Goal: Check status

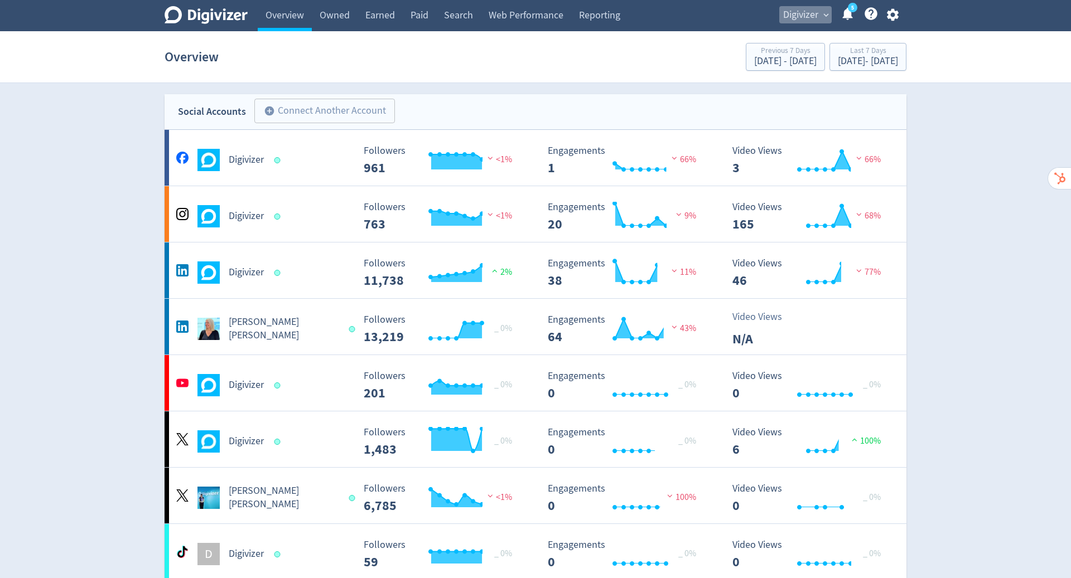
click at [804, 11] on span "Digivizer" at bounding box center [800, 15] width 35 height 18
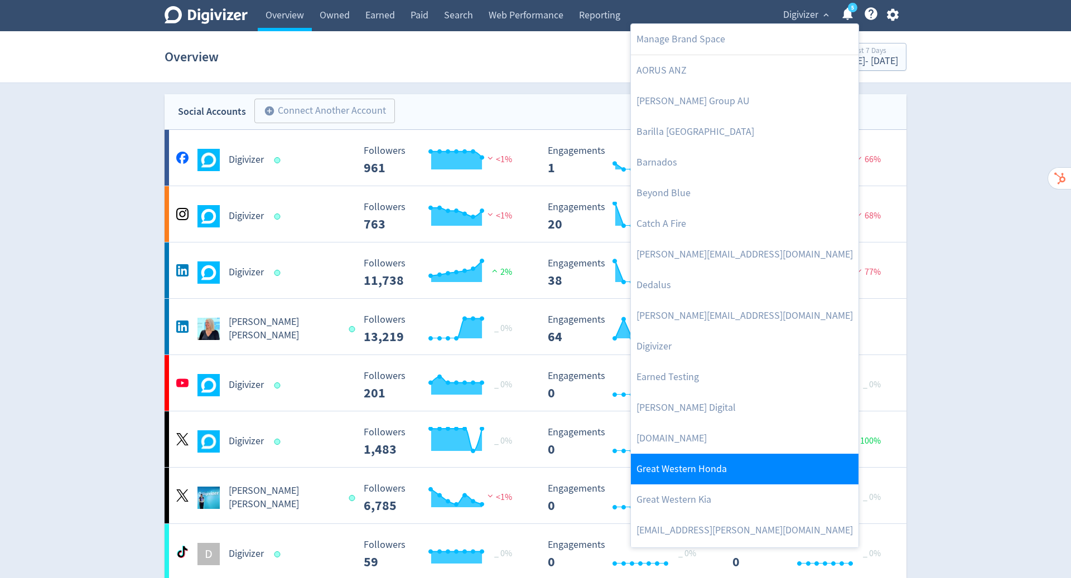
scroll to position [16, 0]
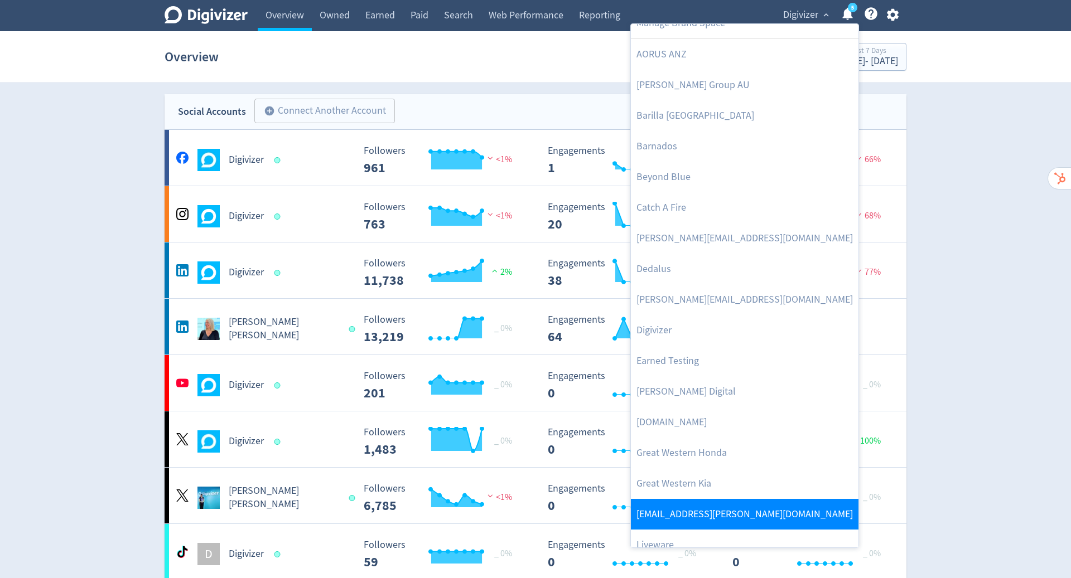
click at [747, 505] on link "[EMAIL_ADDRESS][PERSON_NAME][DOMAIN_NAME]" at bounding box center [745, 514] width 228 height 31
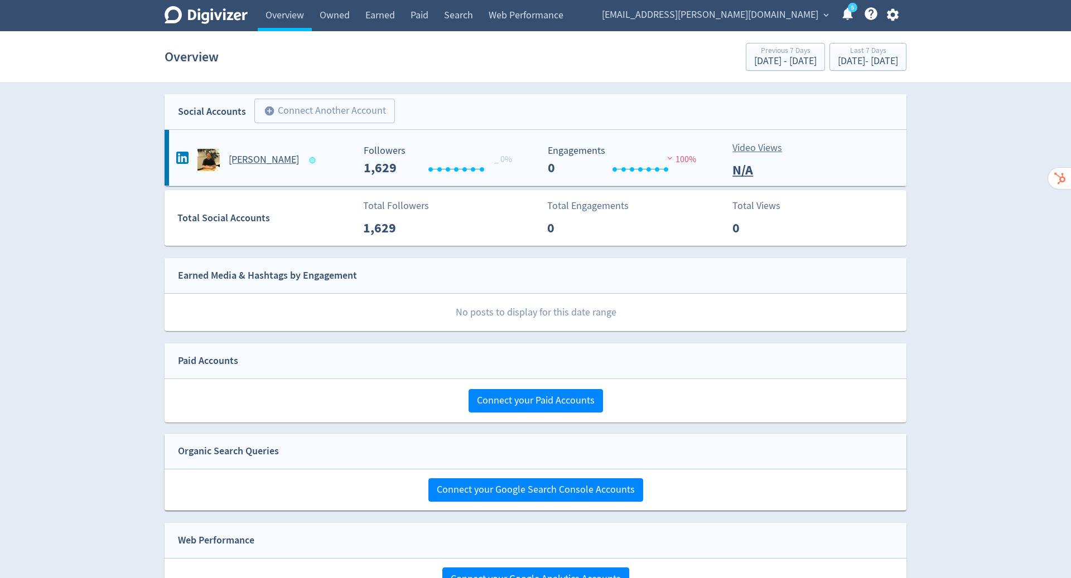
click at [335, 152] on div "[PERSON_NAME]" at bounding box center [263, 160] width 180 height 22
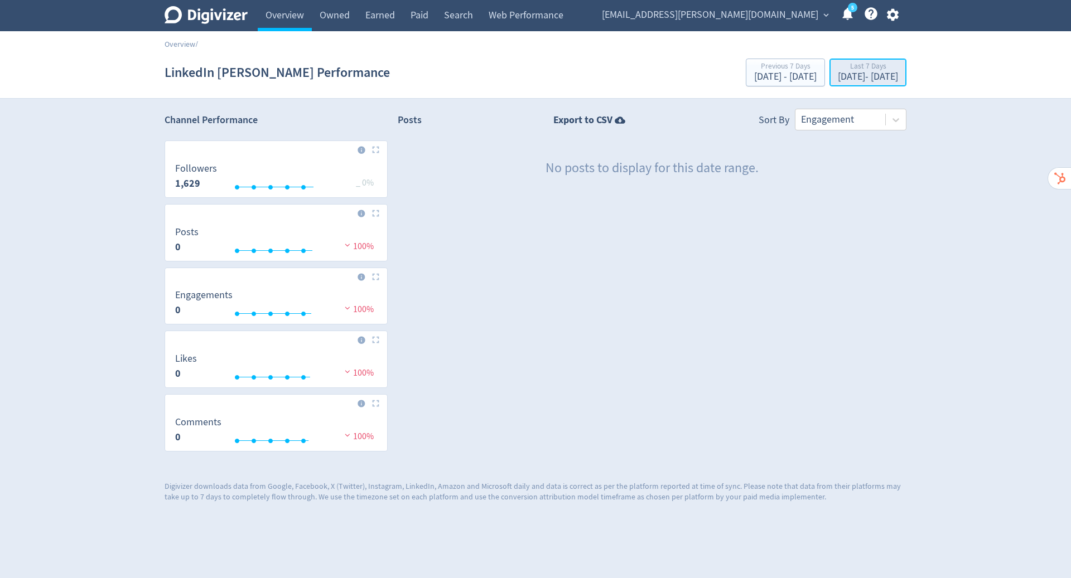
click at [849, 64] on div "Last 7 Days" at bounding box center [868, 66] width 60 height 9
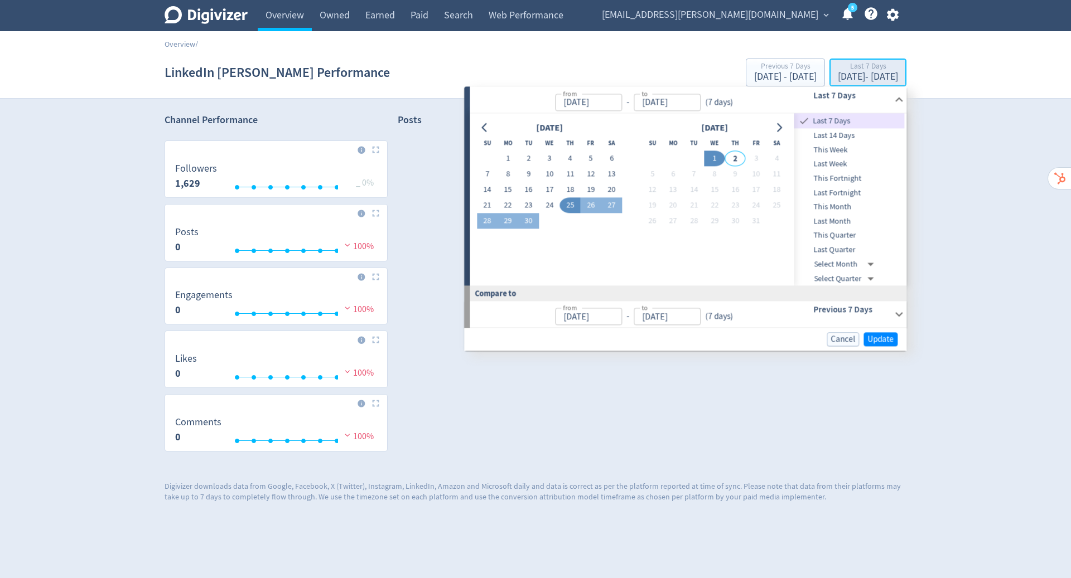
type input "[DATE]"
click at [511, 153] on button "1" at bounding box center [508, 159] width 21 height 16
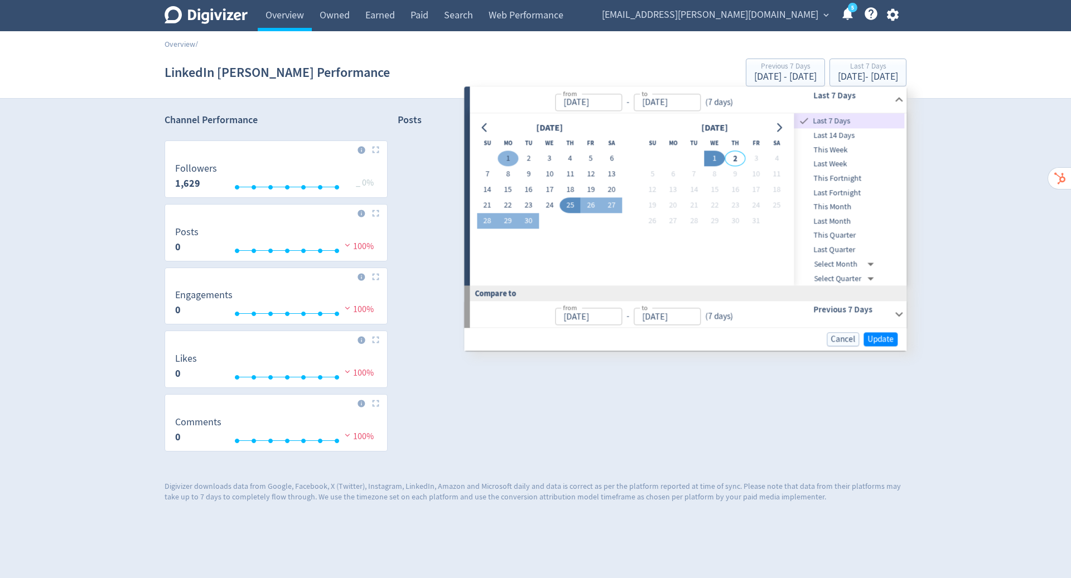
type input "[DATE]"
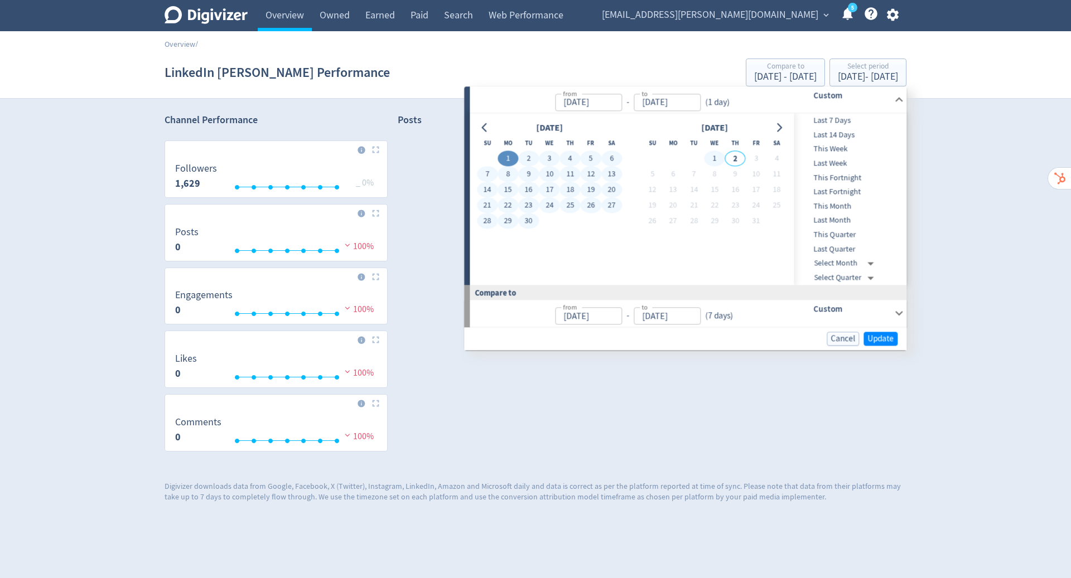
click at [701, 156] on td at bounding box center [693, 159] width 21 height 16
click at [709, 156] on button "1" at bounding box center [714, 159] width 21 height 16
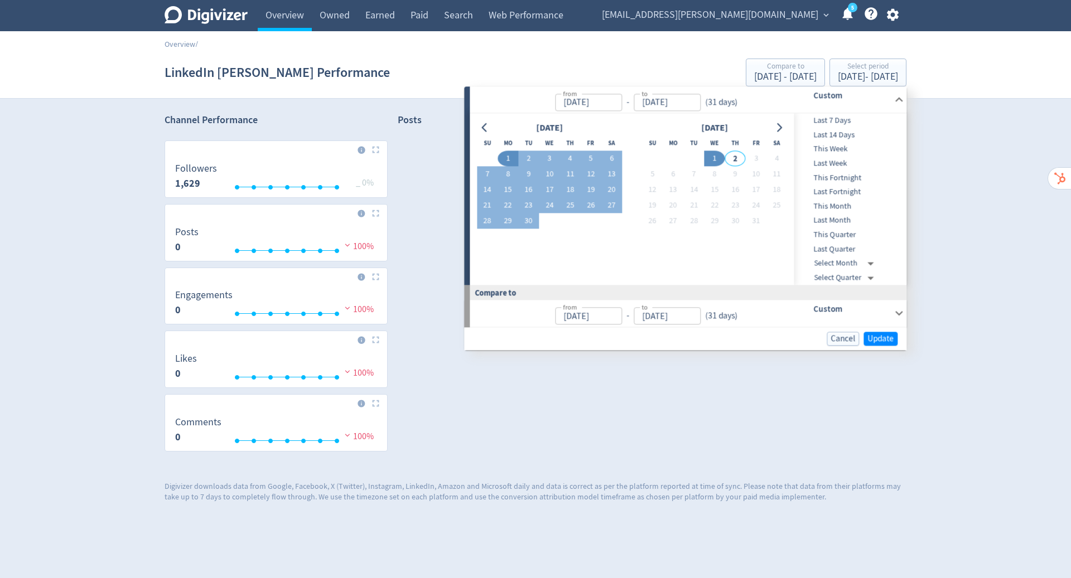
type input "[DATE]"
click at [879, 340] on span "Update" at bounding box center [880, 339] width 26 height 8
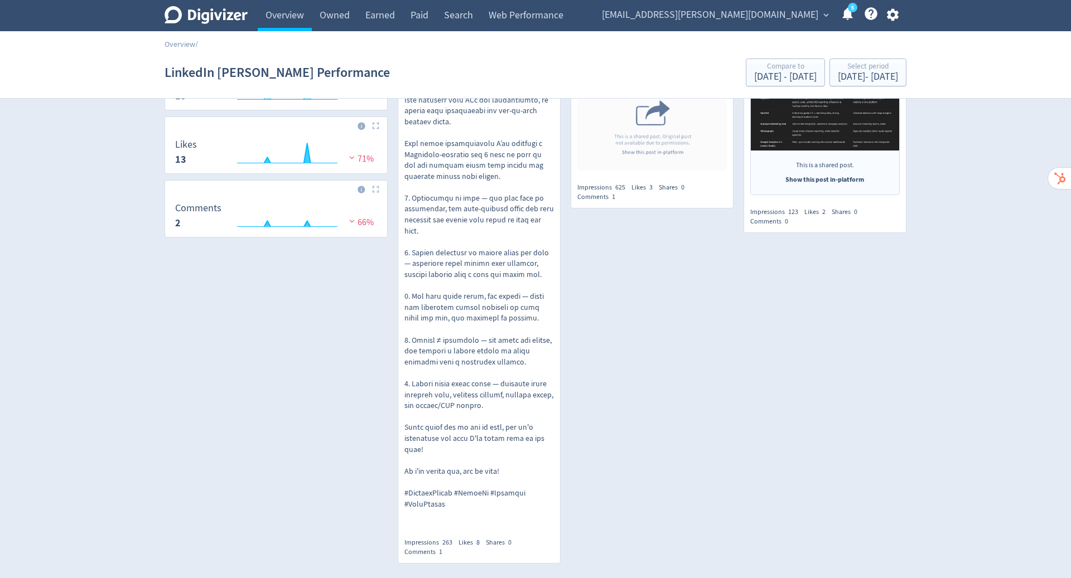
scroll to position [312, 0]
